Goal: Contribute content: Add original content to the website for others to see

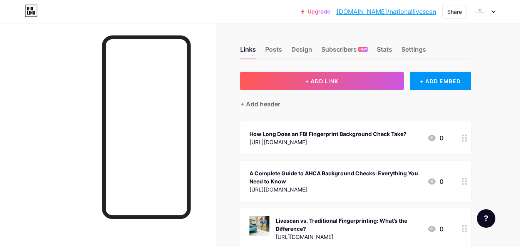
click at [359, 95] on div "+ Add header" at bounding box center [355, 99] width 231 height 19
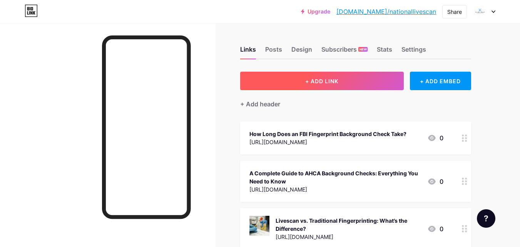
click at [352, 88] on button "+ ADD LINK" at bounding box center [321, 81] width 163 height 18
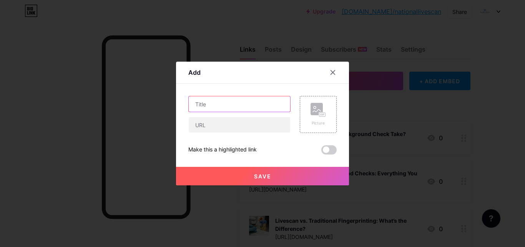
click at [203, 107] on input "text" at bounding box center [240, 103] width 102 height 15
paste input "Understanding the Importance of a Fingerprint Card"
type input "Understanding the Importance of a Fingerprint Card"
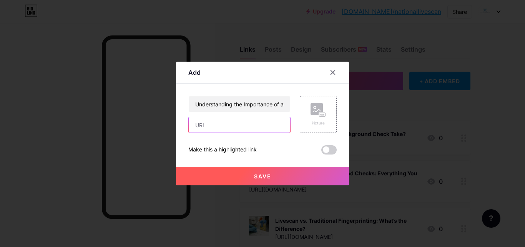
click at [213, 125] on input "text" at bounding box center [240, 124] width 102 height 15
paste input "[URL][DOMAIN_NAME]"
type input "[URL][DOMAIN_NAME]"
click at [256, 177] on span "Save" at bounding box center [262, 176] width 17 height 7
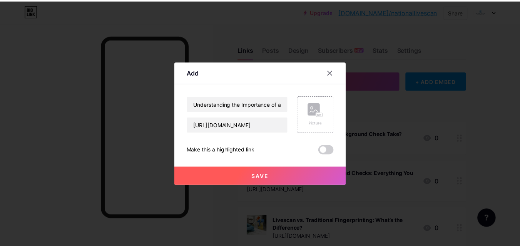
scroll to position [0, 0]
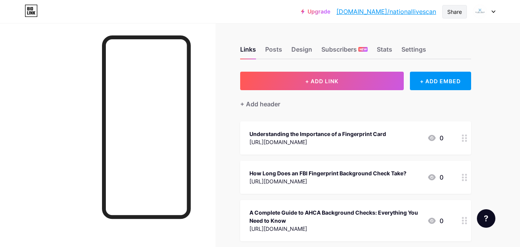
click at [452, 14] on div "Share" at bounding box center [454, 12] width 15 height 8
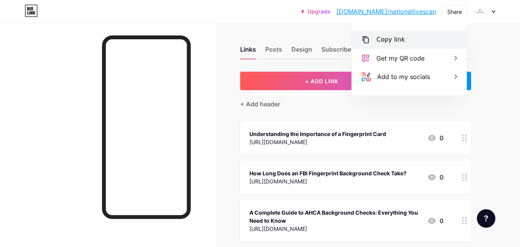
click at [441, 44] on div "Copy link" at bounding box center [409, 39] width 115 height 18
